Goal: Check status: Check status

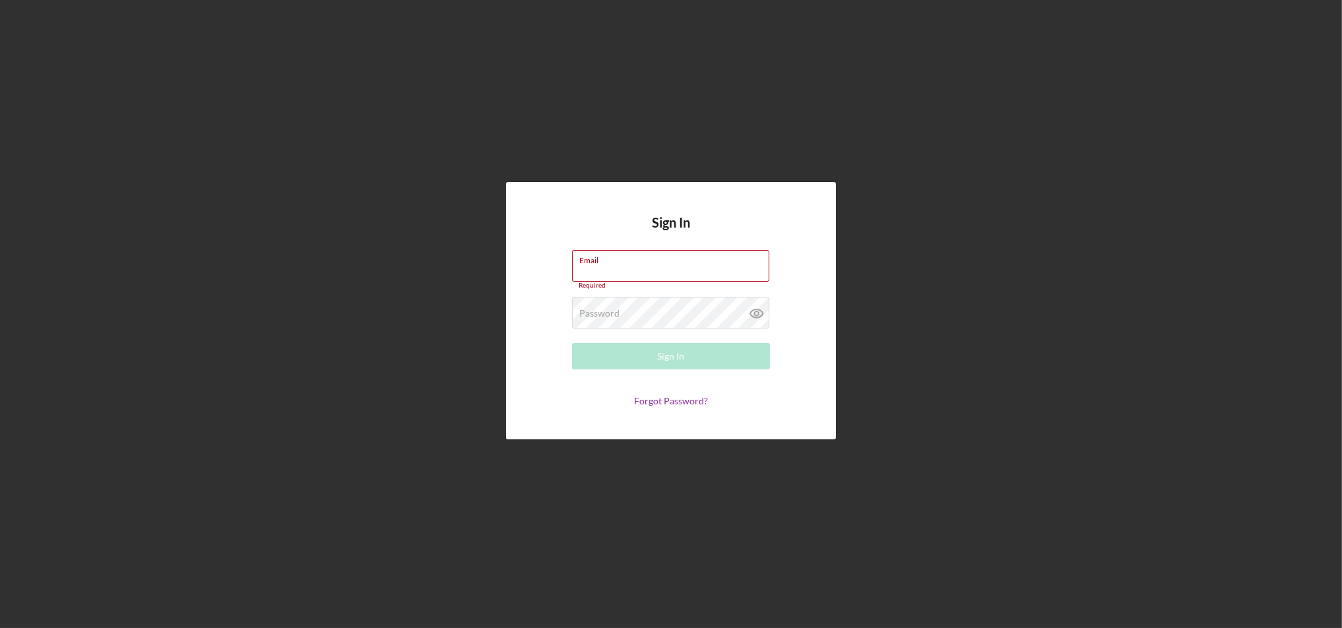
type input "[EMAIL_ADDRESS][DOMAIN_NAME]"
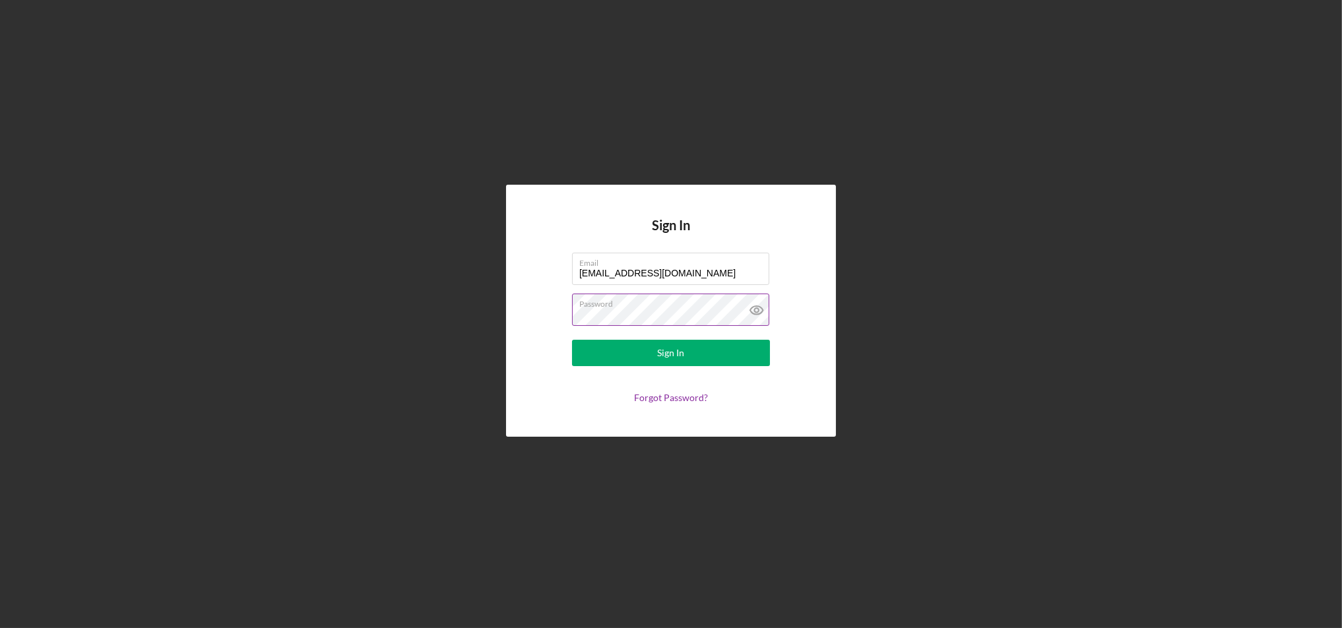
click at [692, 308] on div "Password" at bounding box center [671, 310] width 198 height 33
click at [625, 352] on button "Sign In" at bounding box center [671, 353] width 198 height 26
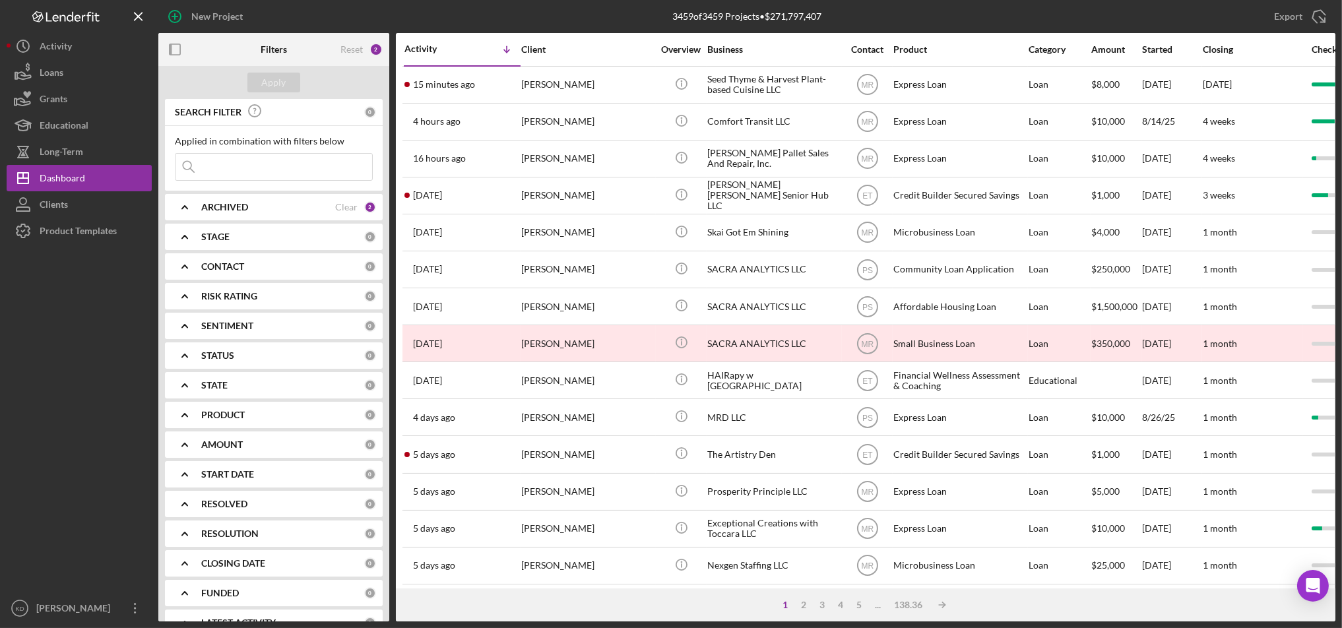
click at [1080, 13] on div "Export Icon/Export" at bounding box center [1139, 16] width 393 height 33
click at [457, 605] on div "1 2 3 4 5 ... 138.36 Icon/Table Sort Arrow" at bounding box center [866, 605] width 940 height 33
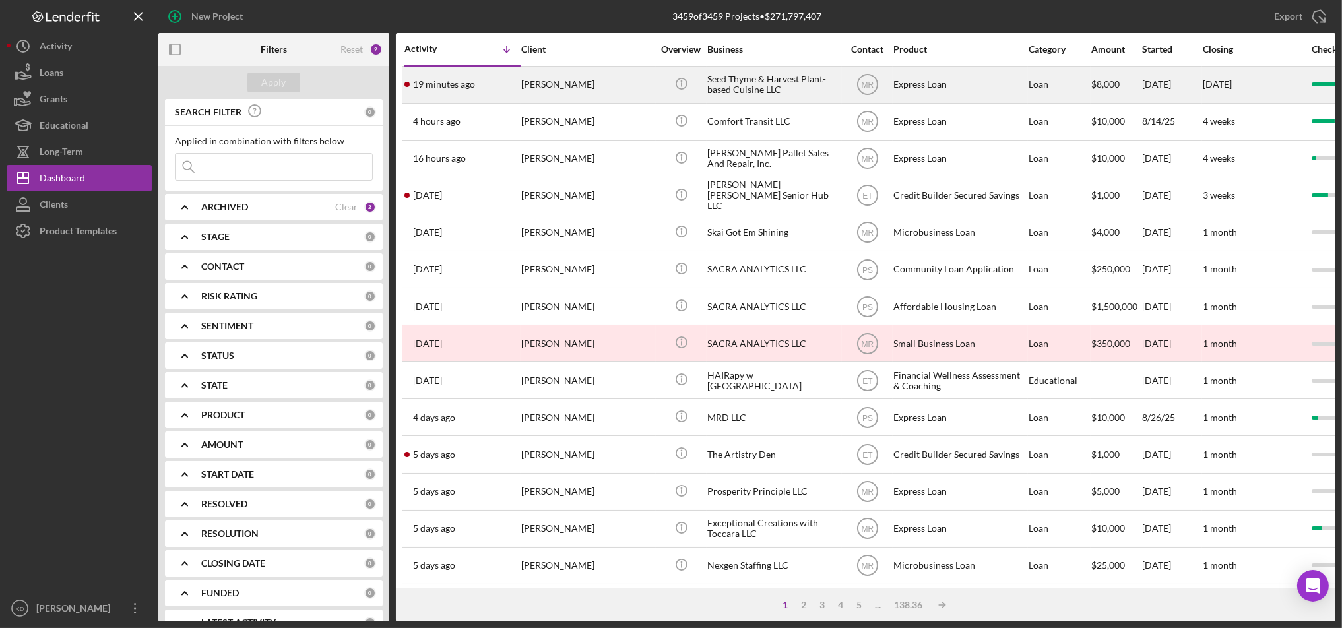
click at [777, 80] on div "Seed Thyme & Harvest Plant-based Cuisine LLC" at bounding box center [773, 84] width 132 height 35
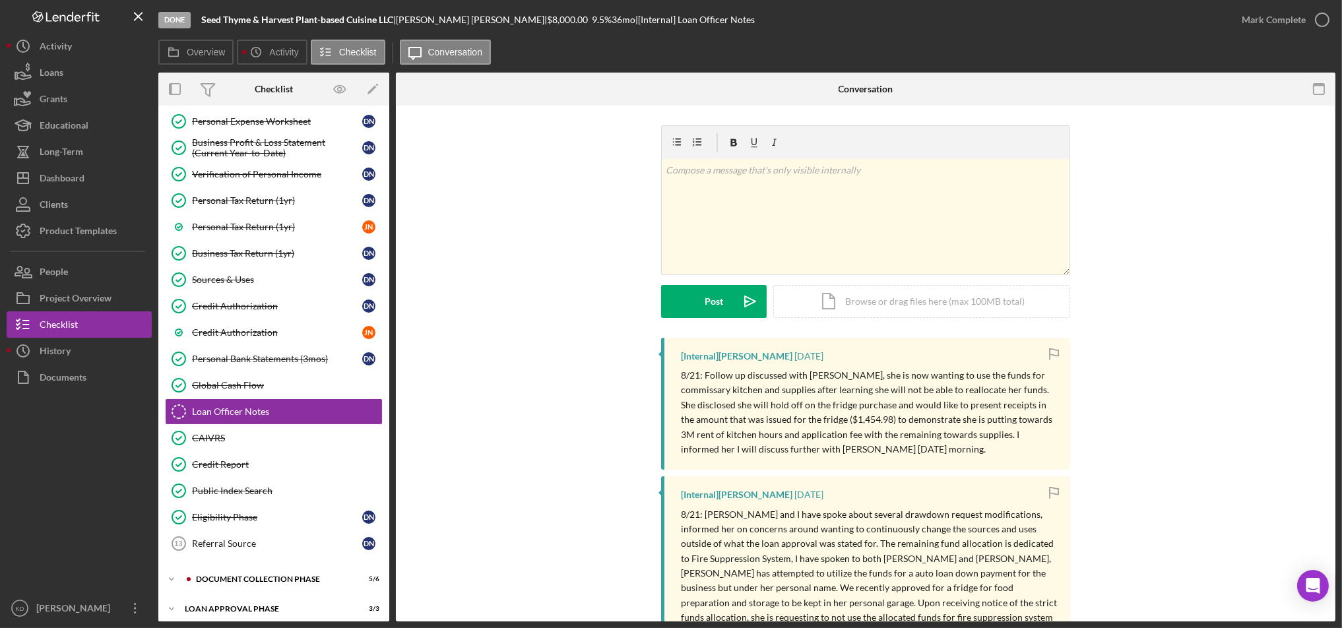
scroll to position [256, 0]
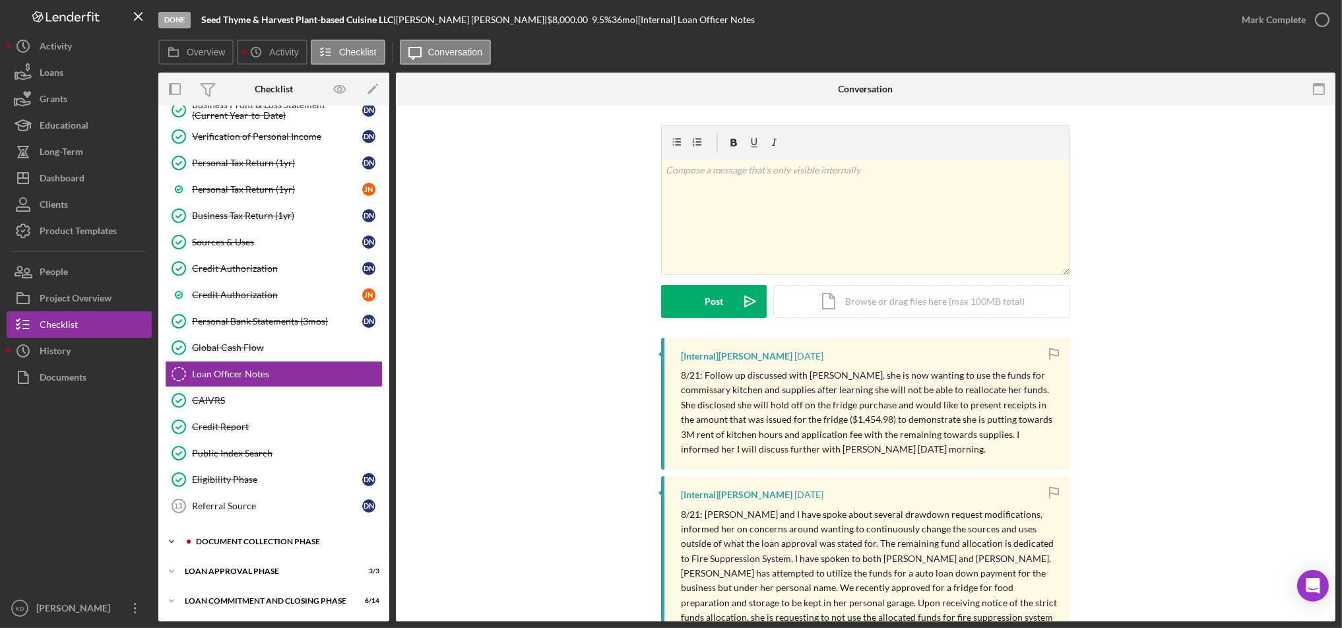
click at [226, 544] on div "Document Collection Phase" at bounding box center [284, 542] width 177 height 8
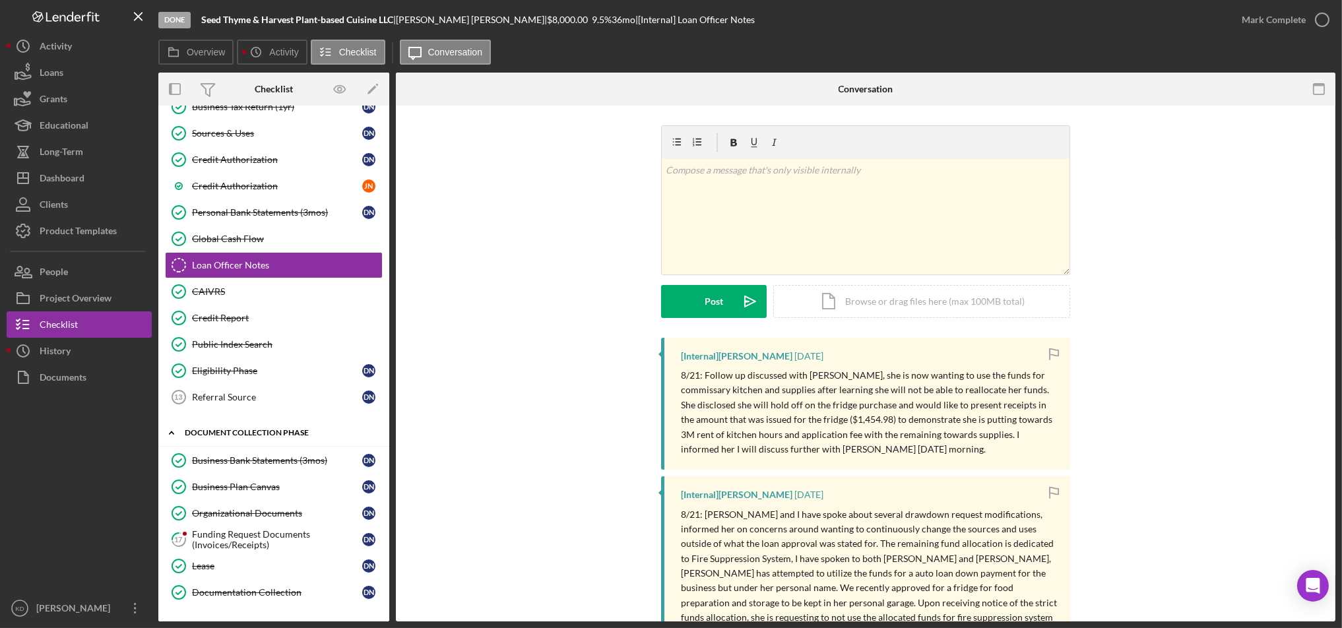
scroll to position [422, 0]
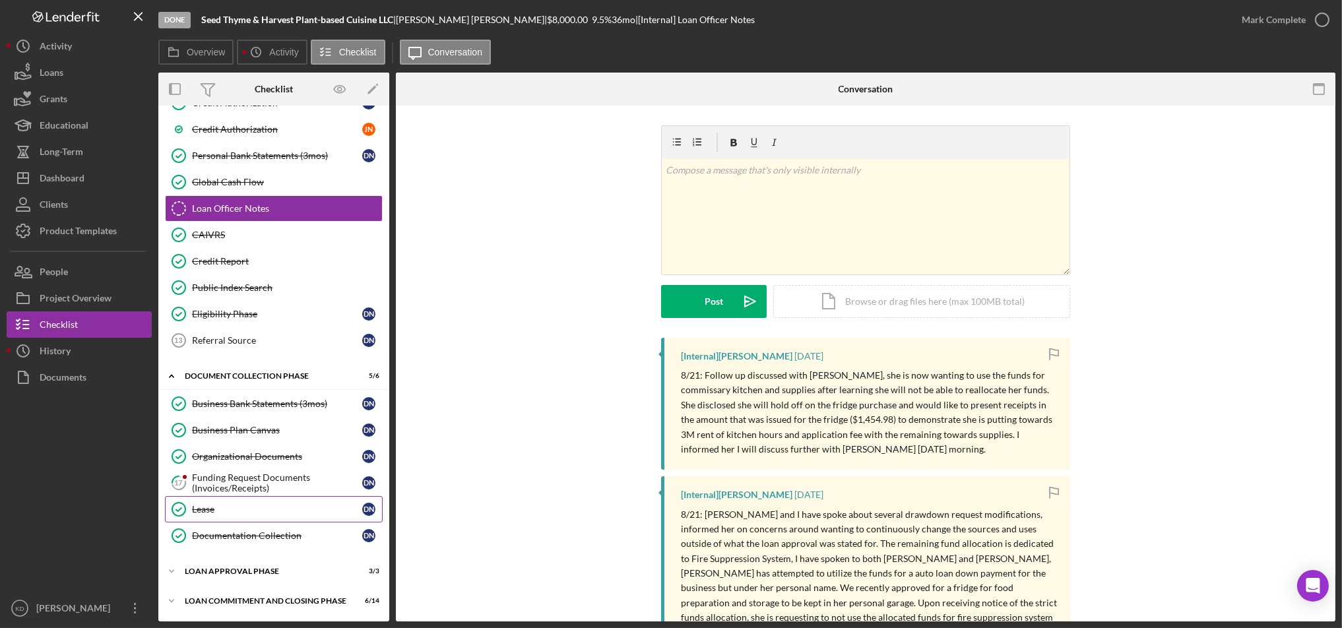
click at [245, 497] on link "Lease Lease D N" at bounding box center [274, 509] width 218 height 26
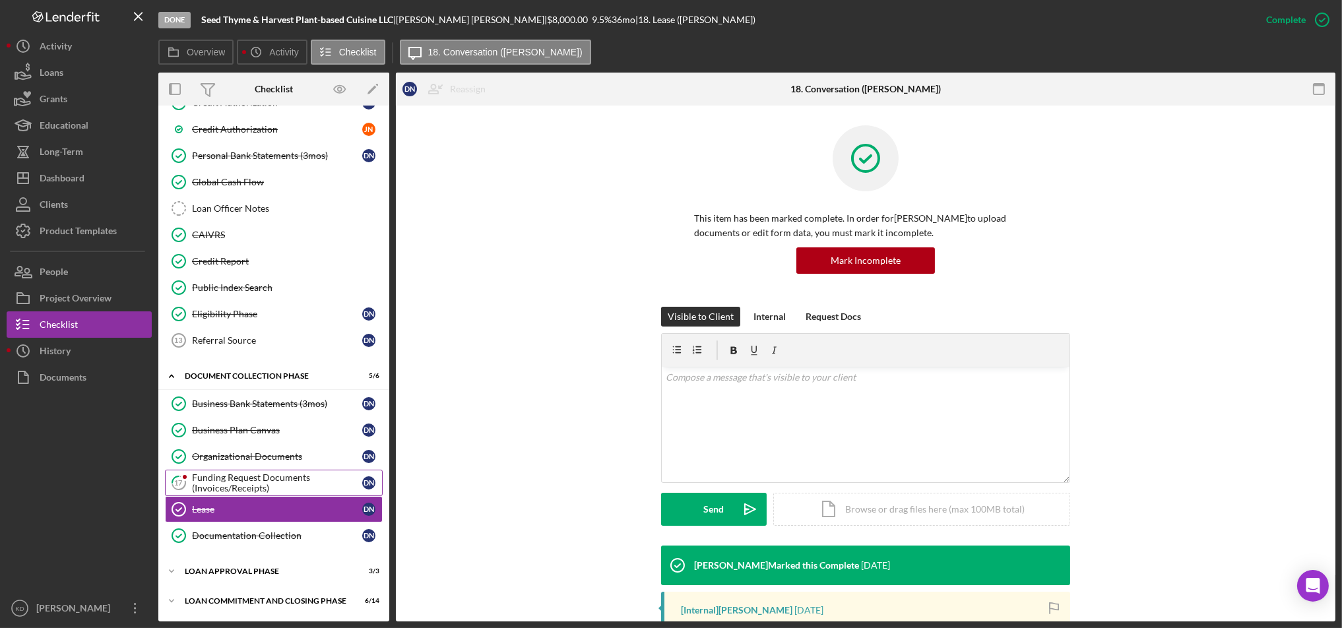
click at [275, 481] on div "Funding Request Documents (Invoices/Receipts)" at bounding box center [277, 482] width 170 height 21
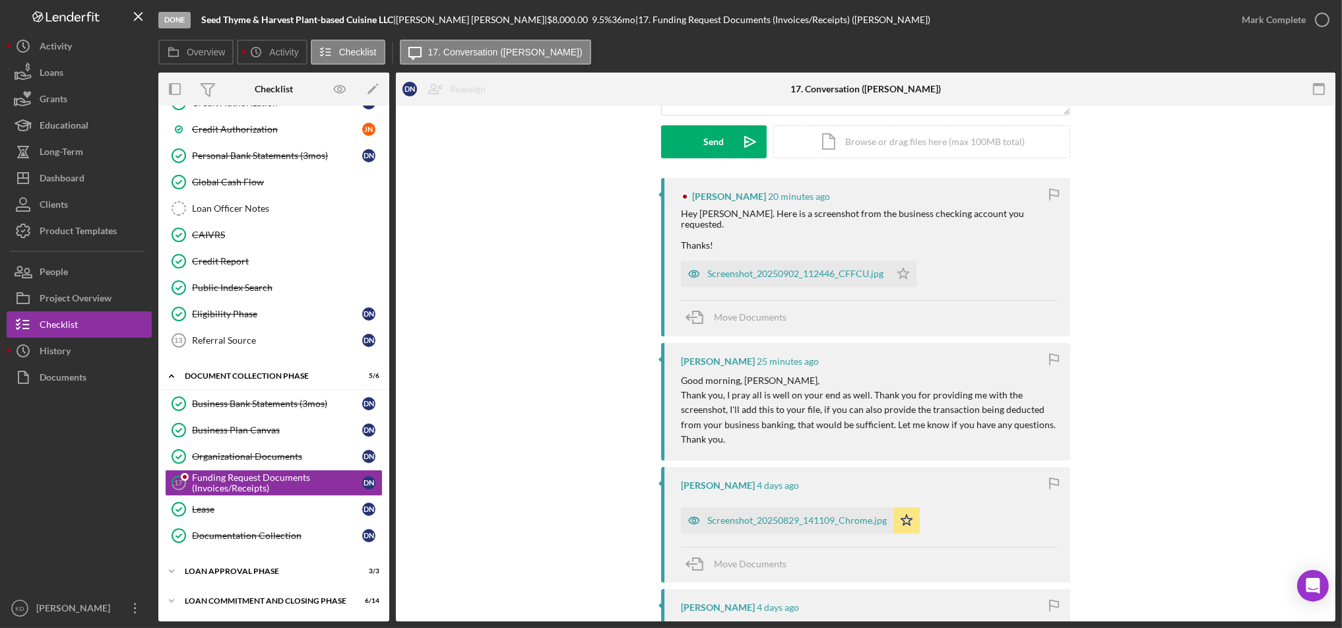
scroll to position [187, 0]
click at [793, 268] on div "Screenshot_20250902_112446_CFFCU.jpg" at bounding box center [795, 273] width 176 height 11
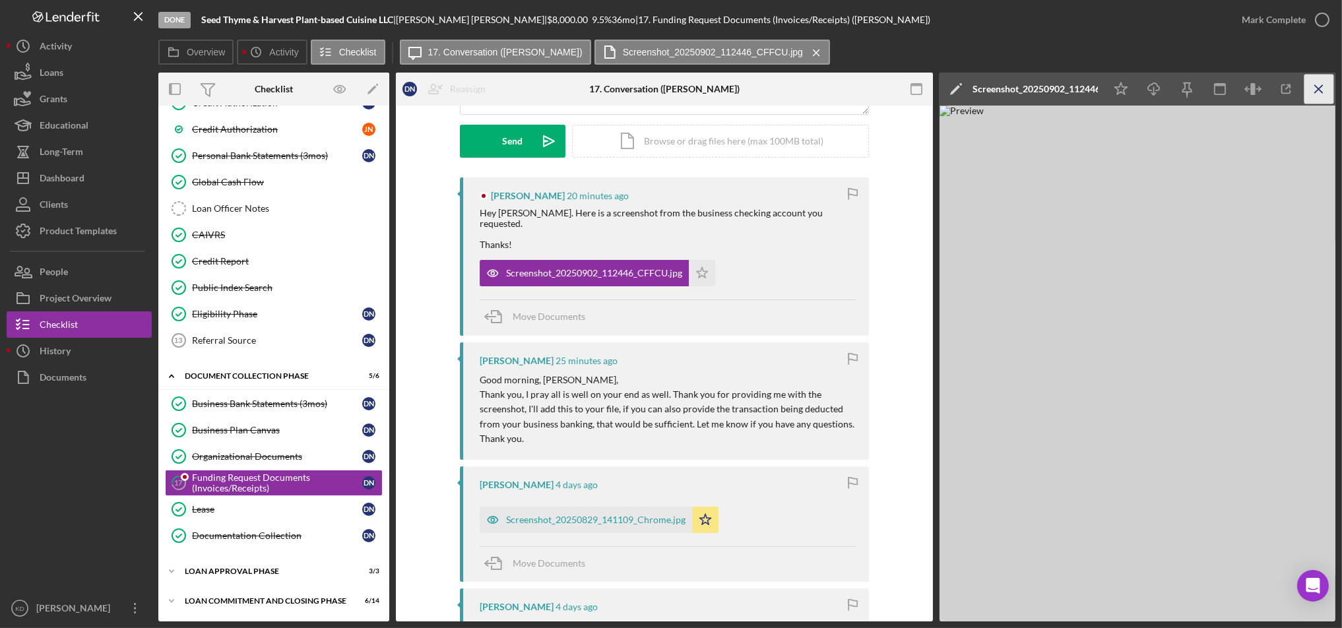
click at [1319, 94] on icon "Icon/Menu Close" at bounding box center [1320, 90] width 30 height 30
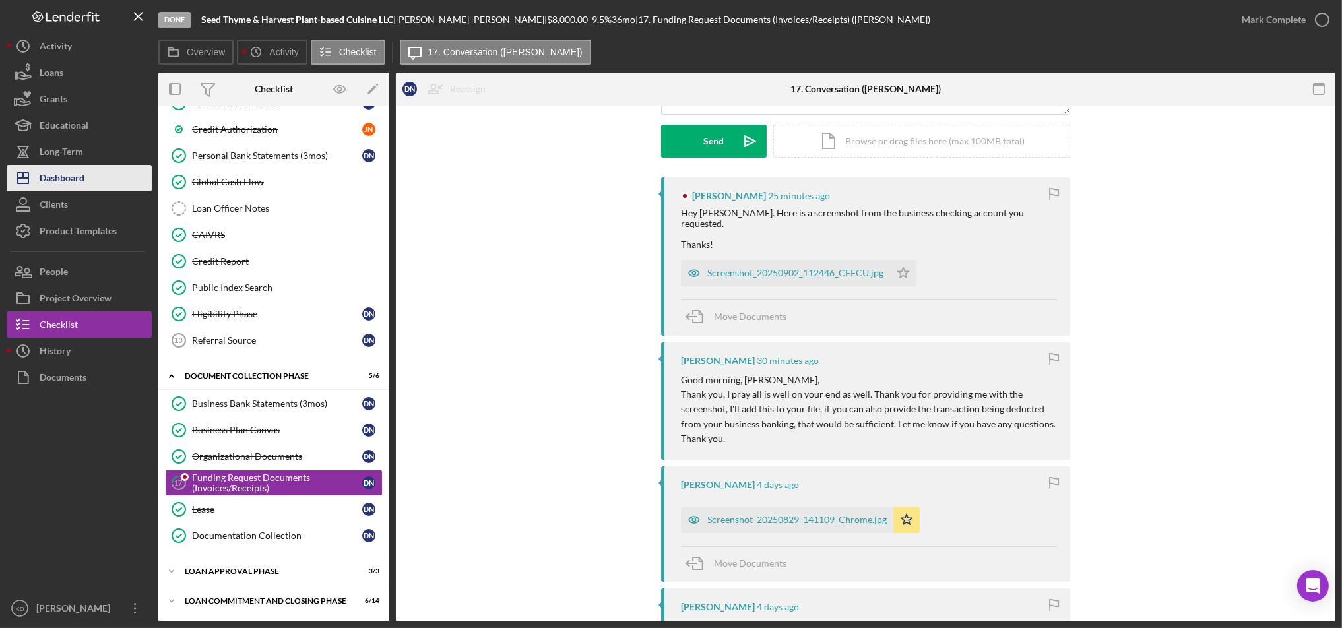
click at [72, 175] on div "Dashboard" at bounding box center [62, 180] width 45 height 30
